Goal: Check status: Check status

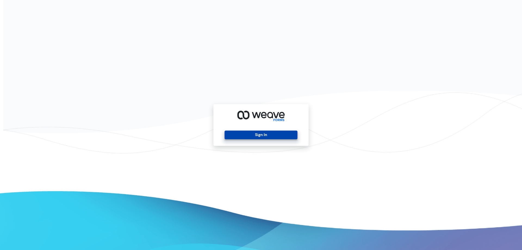
click at [225, 132] on button "Sign In" at bounding box center [260, 134] width 73 height 9
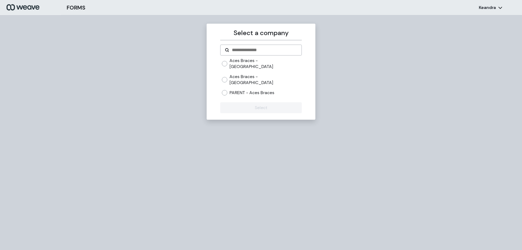
click at [220, 61] on div "Select a company Aces Braces - Brooklyn Aces Braces - [GEOGRAPHIC_DATA] PARENT …" at bounding box center [260, 72] width 109 height 96
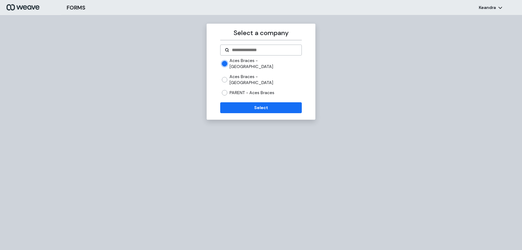
click at [234, 89] on form "Aces Braces - Brooklyn Aces Braces - [GEOGRAPHIC_DATA] PARENT - Aces Braces Sel…" at bounding box center [260, 79] width 81 height 68
click at [236, 102] on button "Select" at bounding box center [260, 107] width 81 height 11
